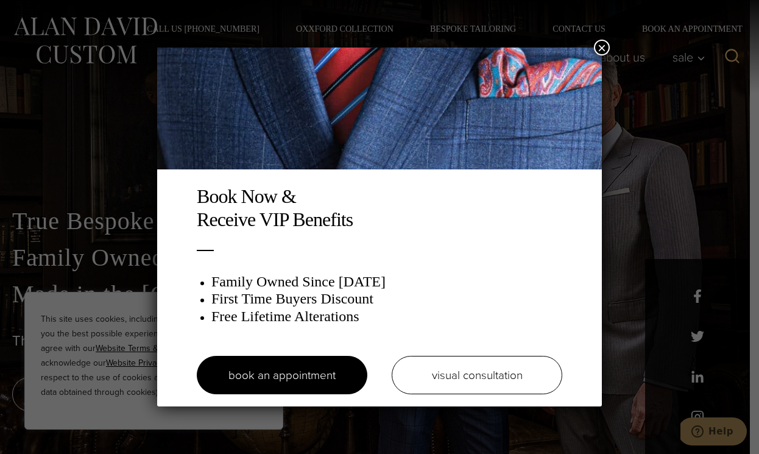
click at [600, 43] on button "×" at bounding box center [602, 48] width 16 height 16
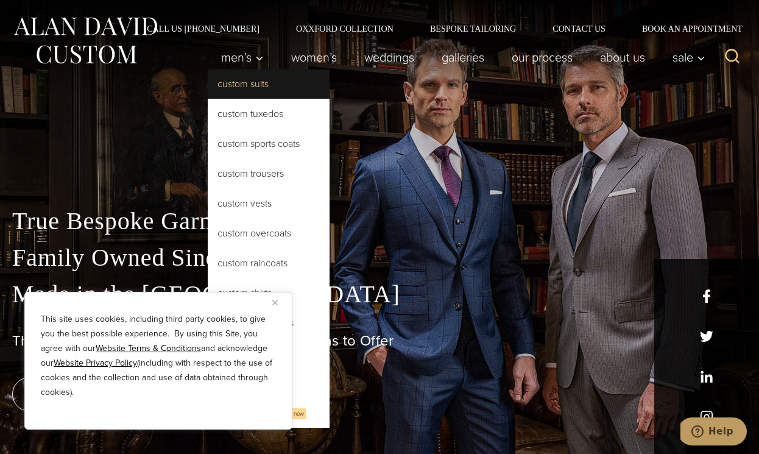
click at [258, 88] on link "Custom Suits" at bounding box center [269, 83] width 122 height 29
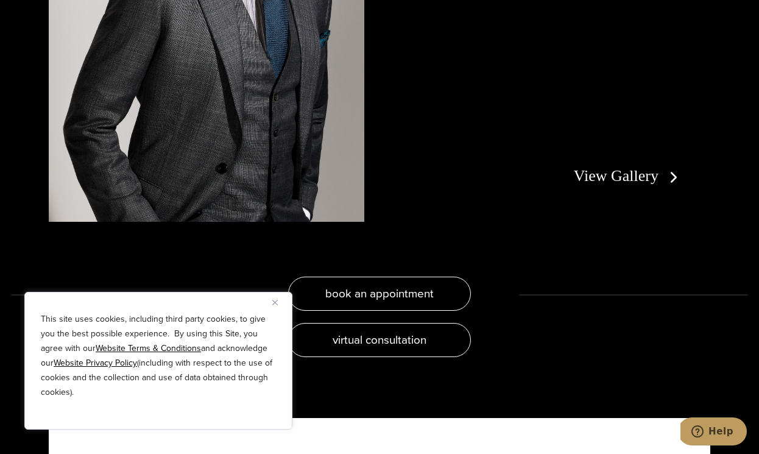
scroll to position [2285, 0]
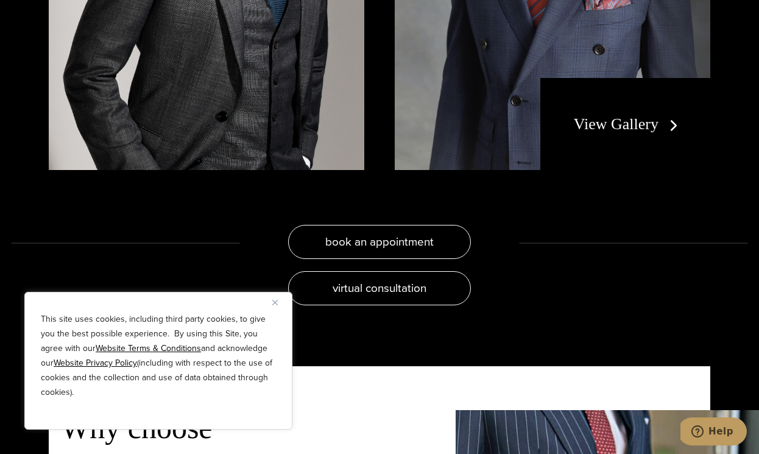
click at [647, 115] on link "View Gallery" at bounding box center [628, 124] width 109 height 18
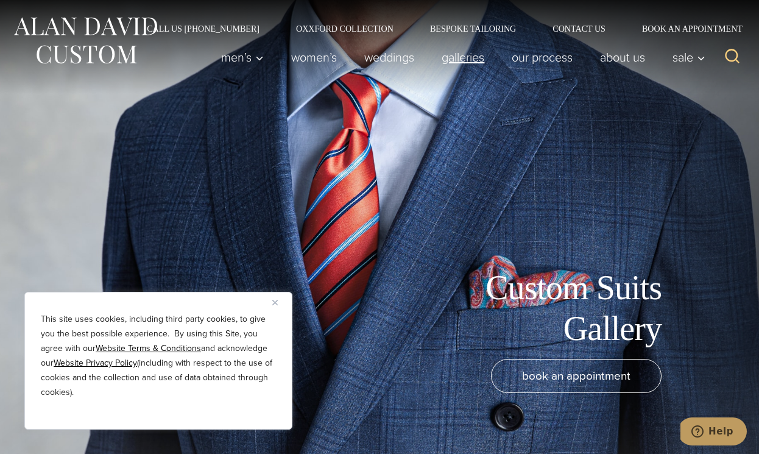
click at [463, 65] on link "Galleries" at bounding box center [463, 57] width 70 height 24
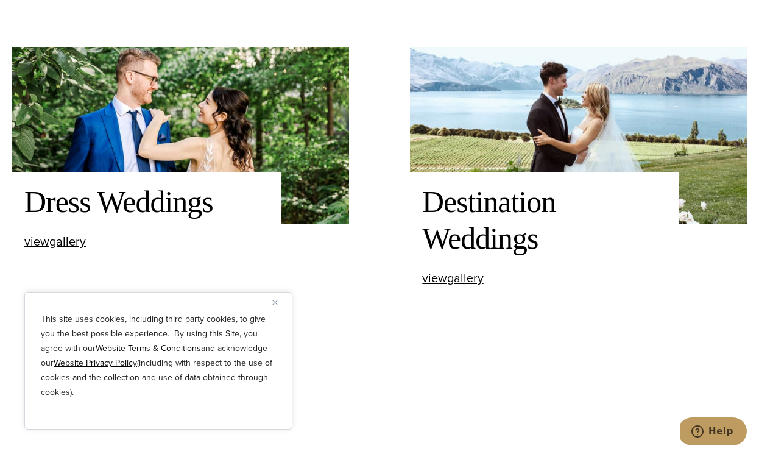
scroll to position [1050, 0]
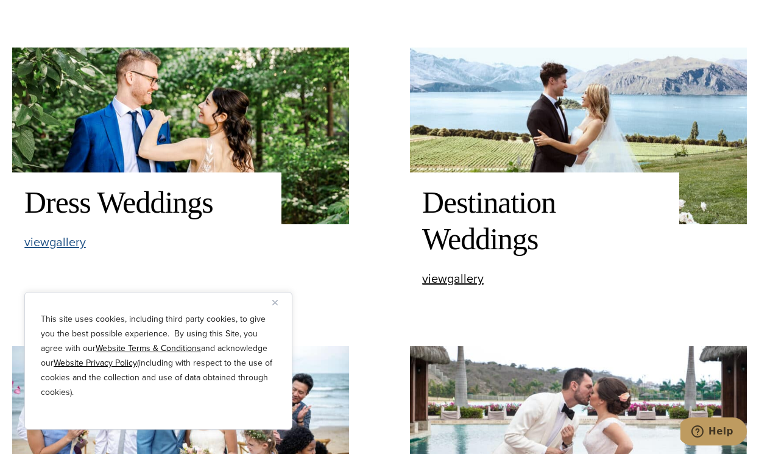
click at [51, 242] on span "view Dress Weddings gallery" at bounding box center [54, 242] width 61 height 18
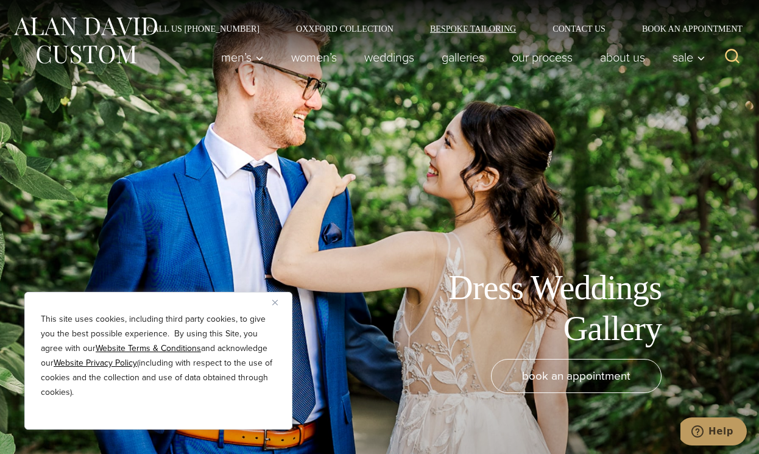
click at [451, 30] on link "Bespoke Tailoring" at bounding box center [473, 28] width 122 height 9
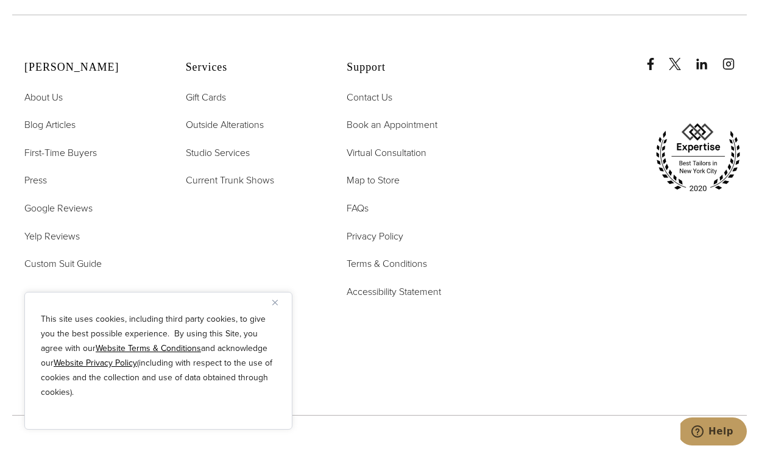
scroll to position [5105, 0]
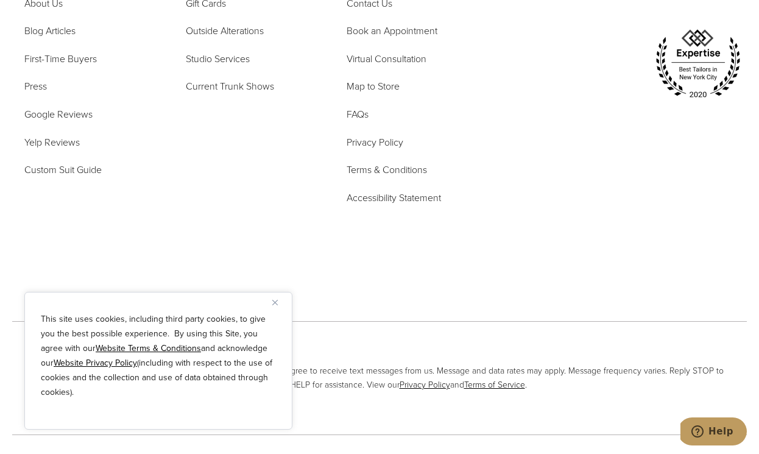
click at [412, 0] on ul "Contact Us Book an Appointment Virtual Consultation Map to Store FAQs Privacy P…" at bounding box center [411, 101] width 131 height 210
